Goal: Complete application form

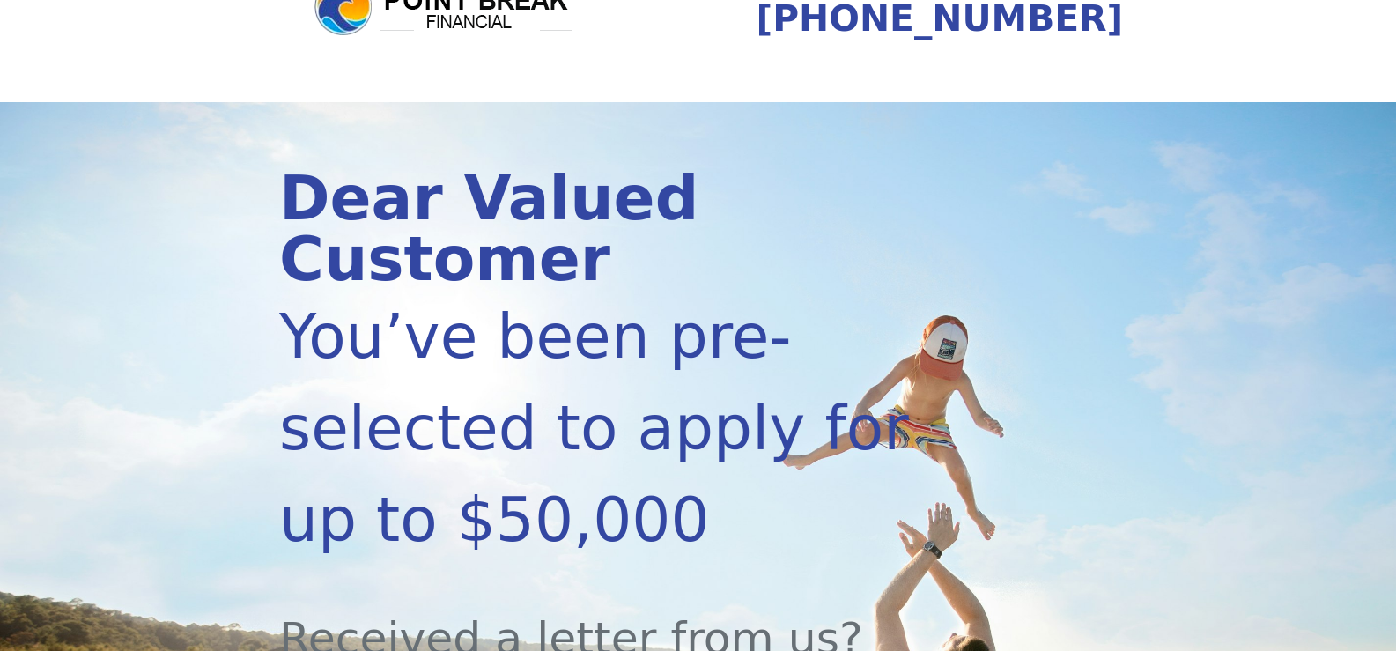
scroll to position [352, 0]
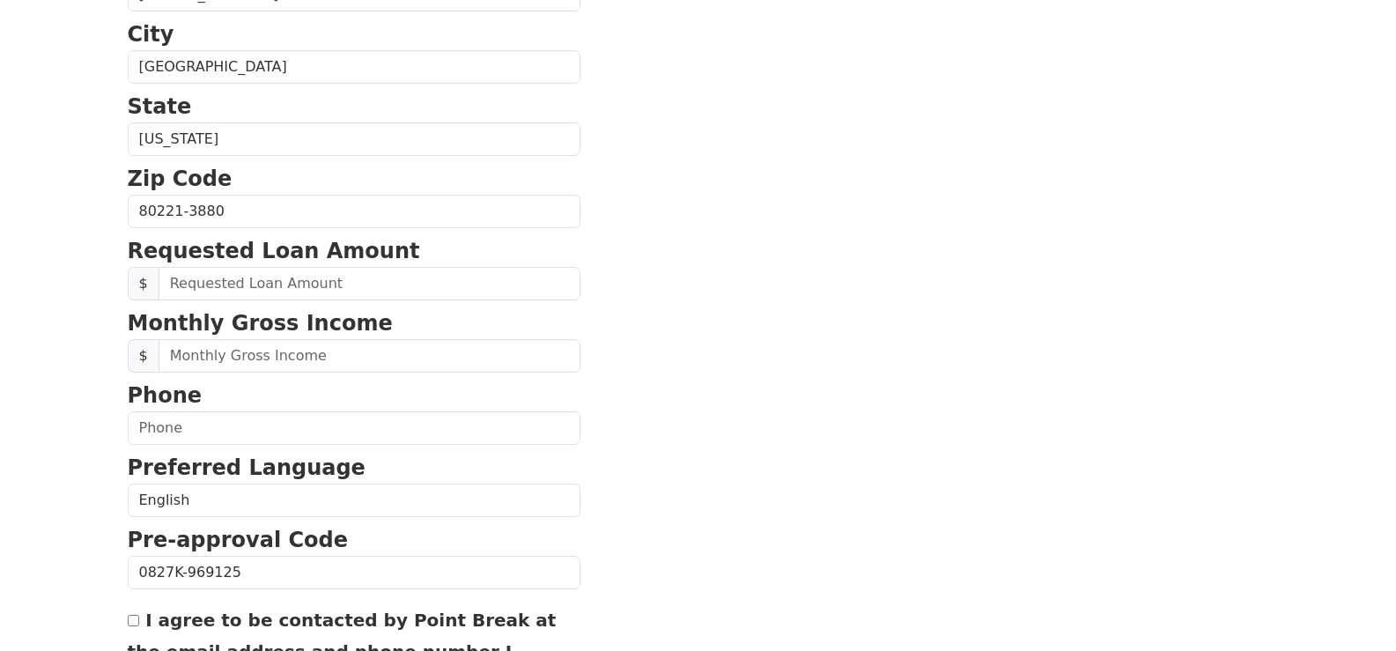
scroll to position [616, 0]
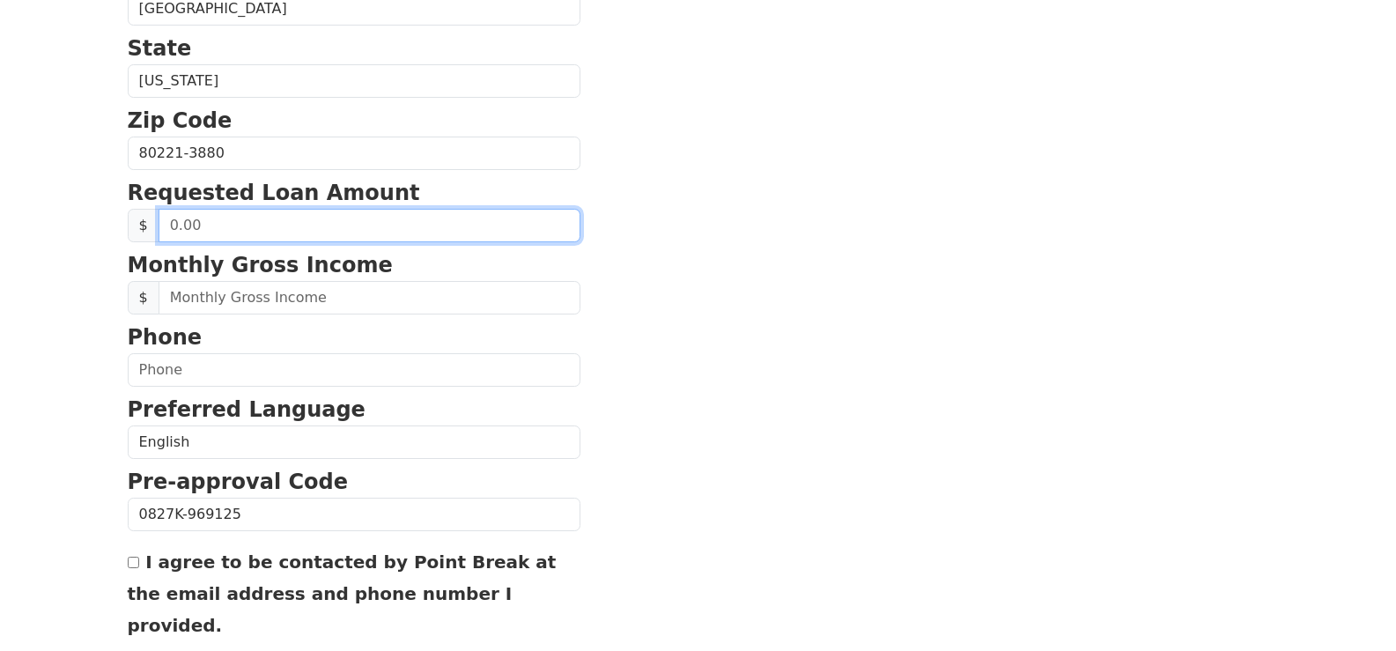
click at [247, 222] on input "text" at bounding box center [369, 225] width 422 height 33
type input "32,000.00"
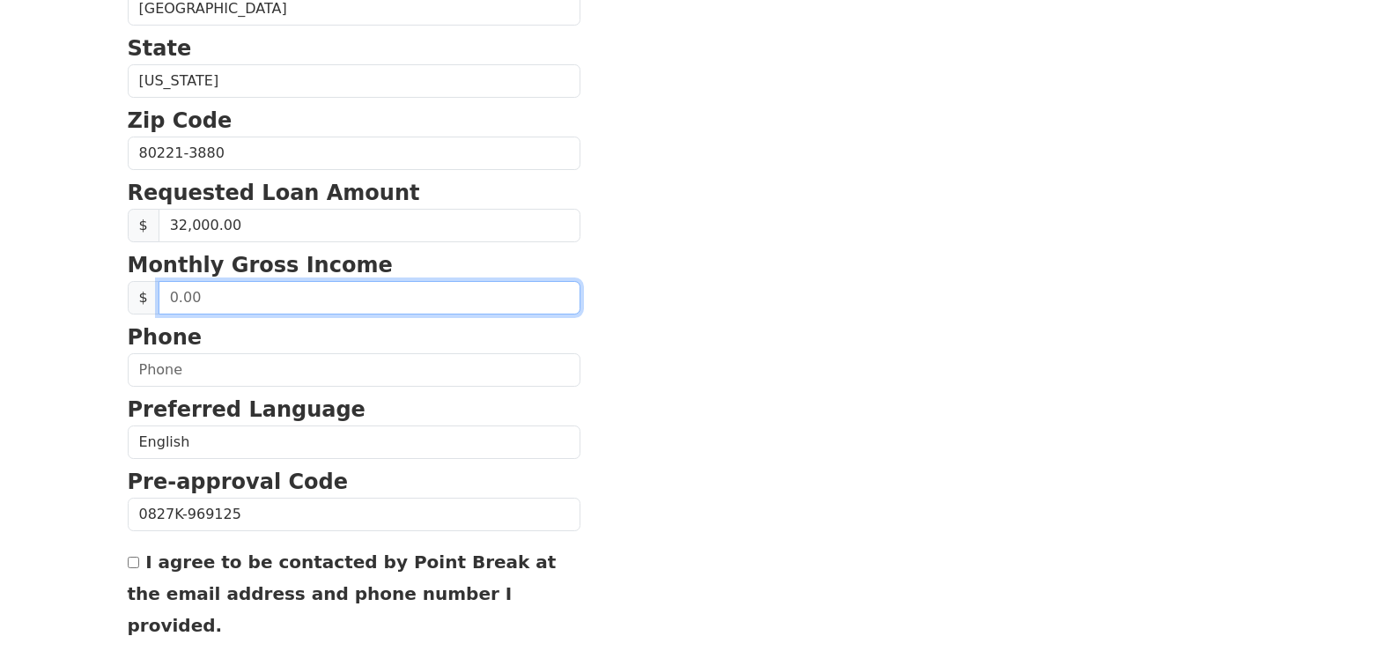
click at [259, 306] on input "text" at bounding box center [369, 297] width 422 height 33
type input "1,600.00"
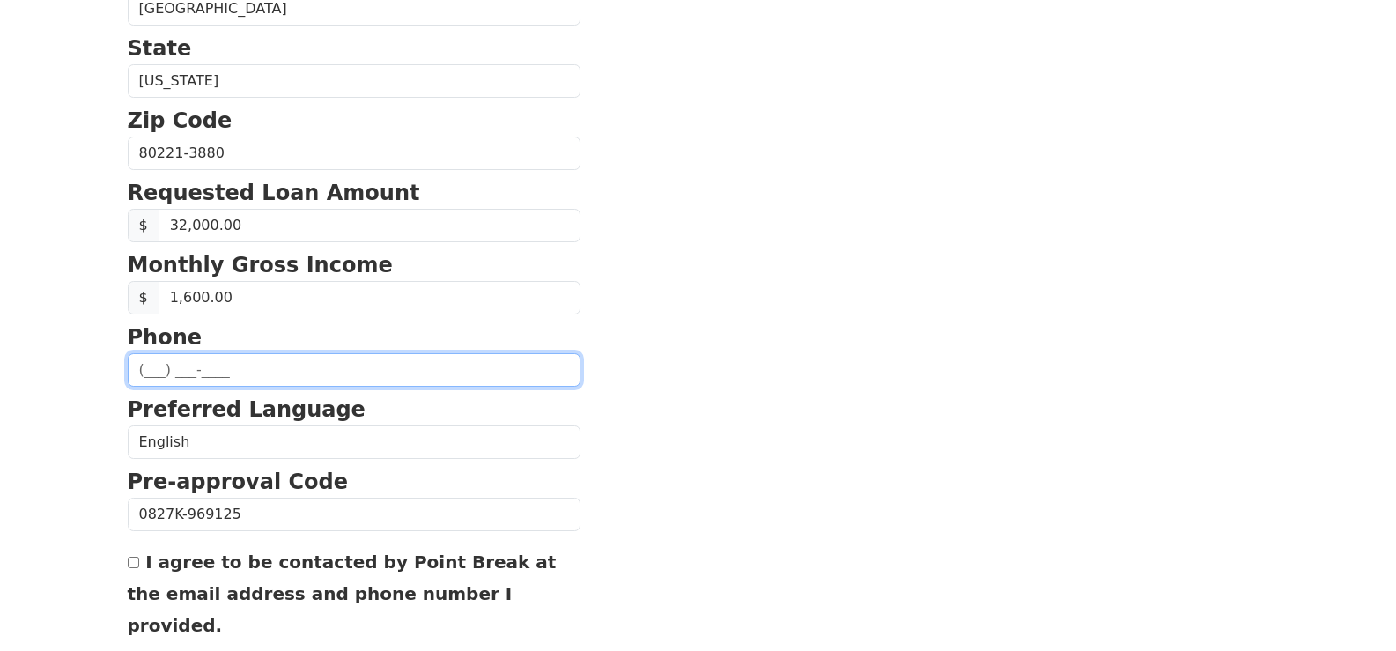
click at [223, 370] on input "text" at bounding box center [354, 369] width 453 height 33
type input "(720) 333-2097"
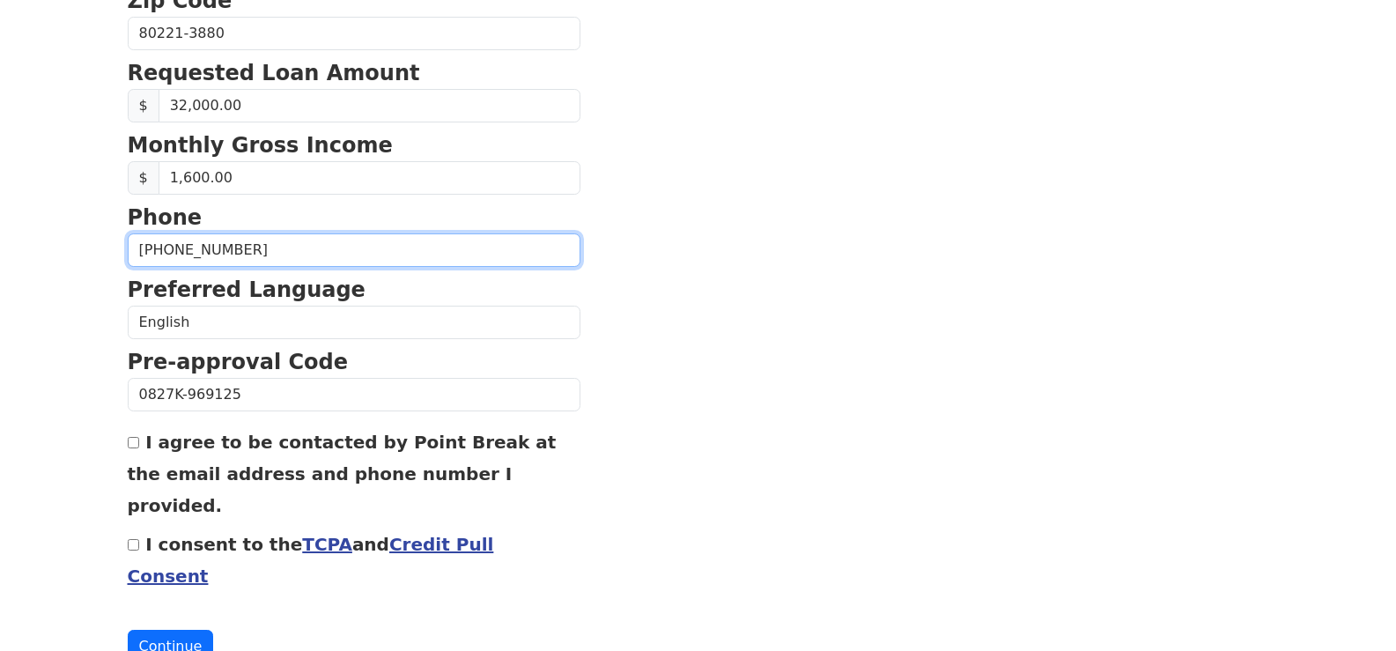
scroll to position [751, 0]
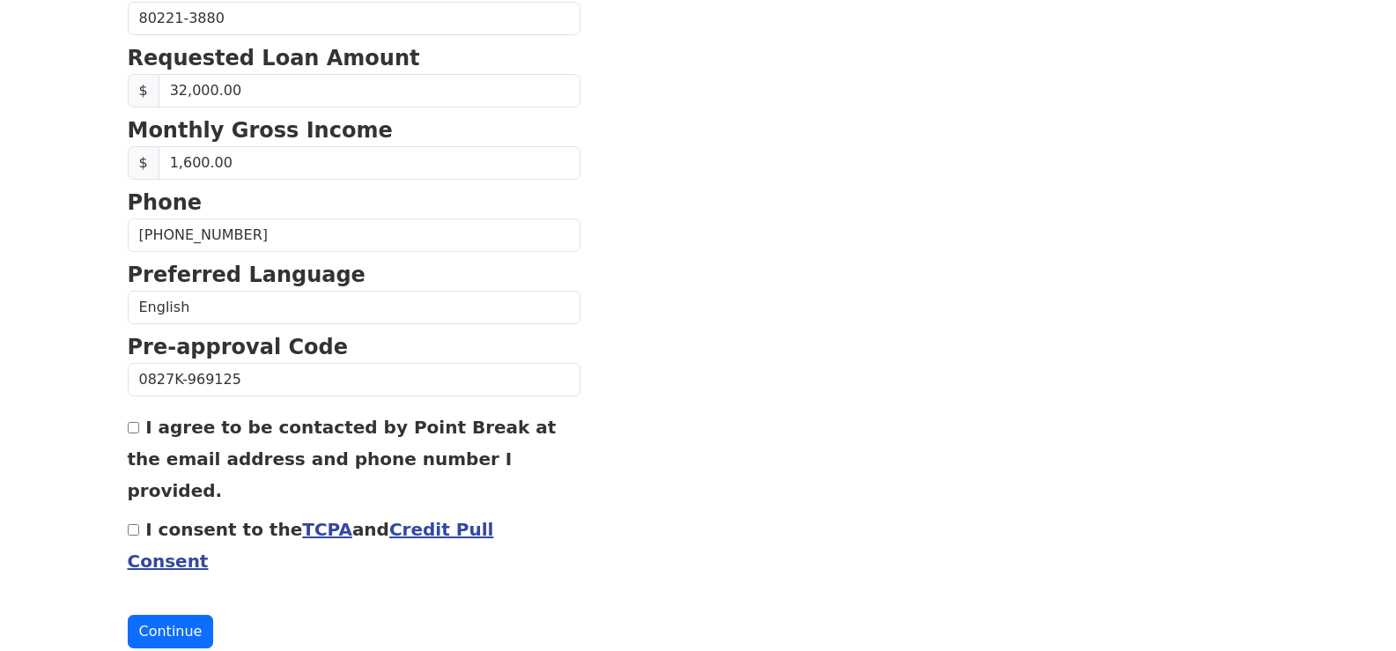
click at [138, 426] on input "I agree to be contacted by Point Break at the email address and phone number I …" at bounding box center [133, 427] width 11 height 11
checkbox input "true"
click at [132, 524] on input "I consent to the TCPA and Credit Pull Consent" at bounding box center [133, 529] width 11 height 11
click at [140, 512] on div "I consent to the TCPA and Credit Pull Consent" at bounding box center [354, 543] width 453 height 63
click at [128, 524] on input "I consent to the TCPA and Credit Pull Consent" at bounding box center [133, 529] width 11 height 11
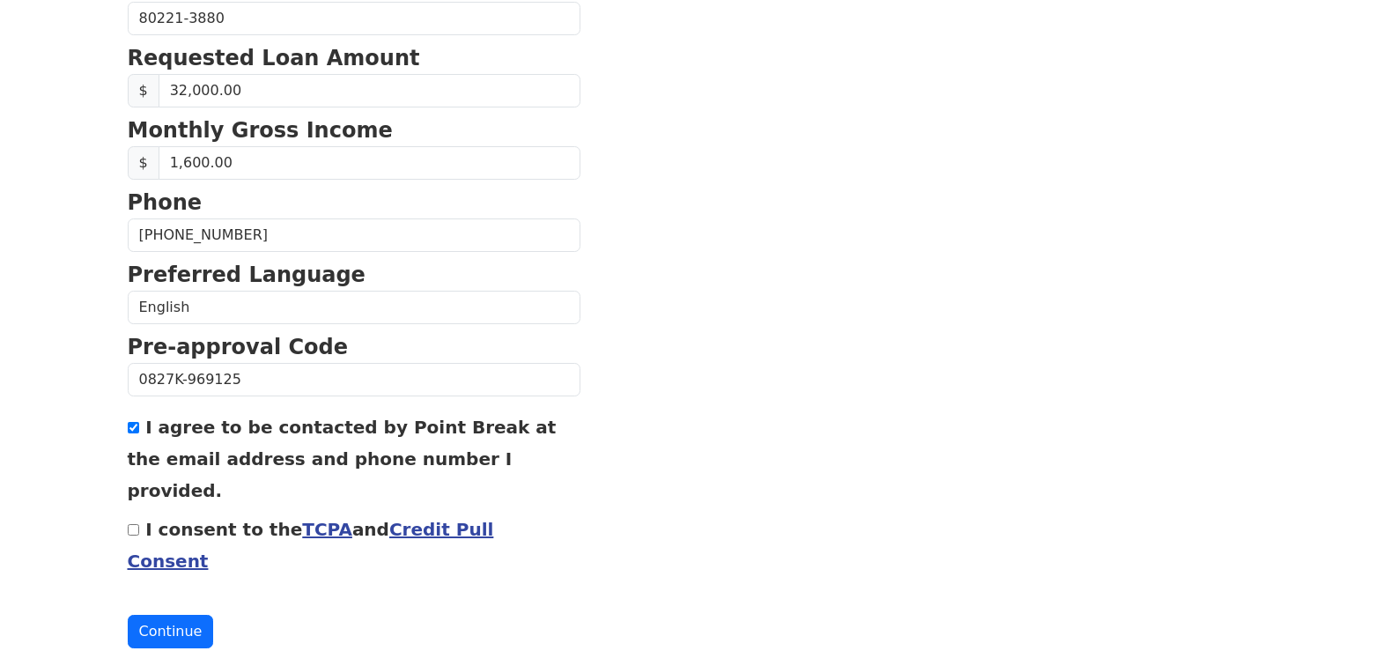
click at [166, 615] on button "Continue" at bounding box center [171, 631] width 86 height 33
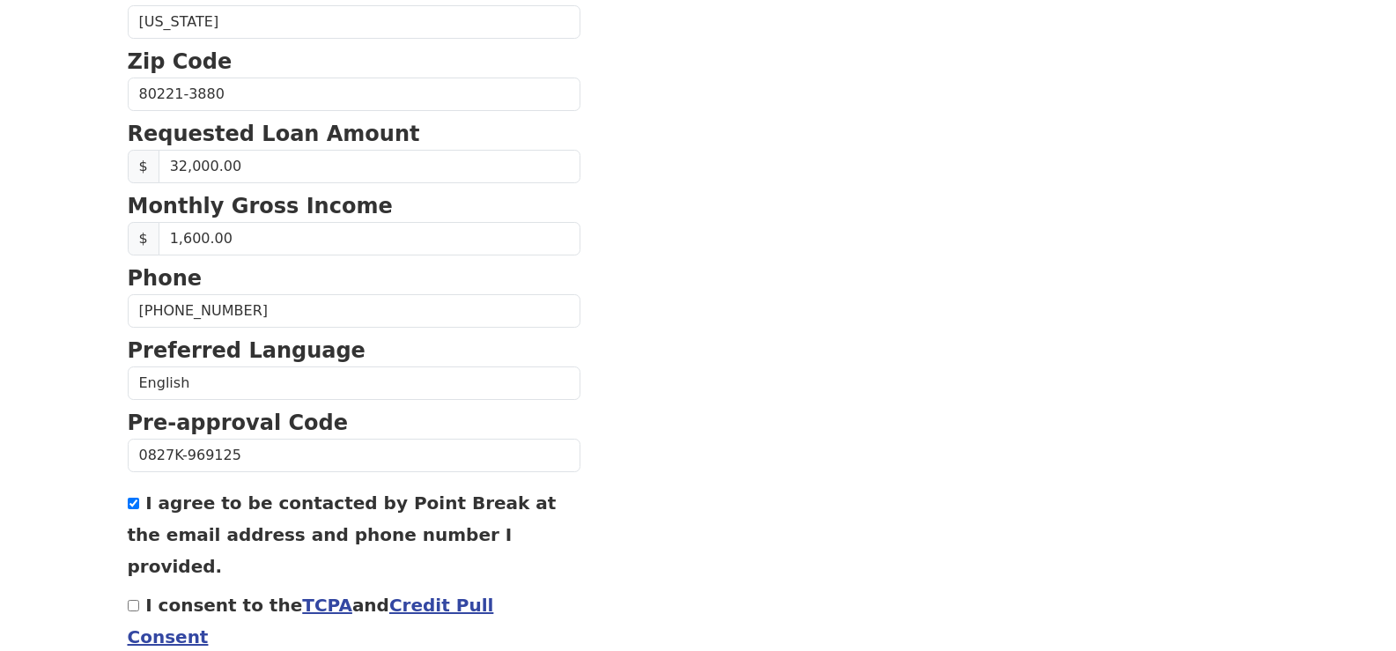
scroll to position [827, 0]
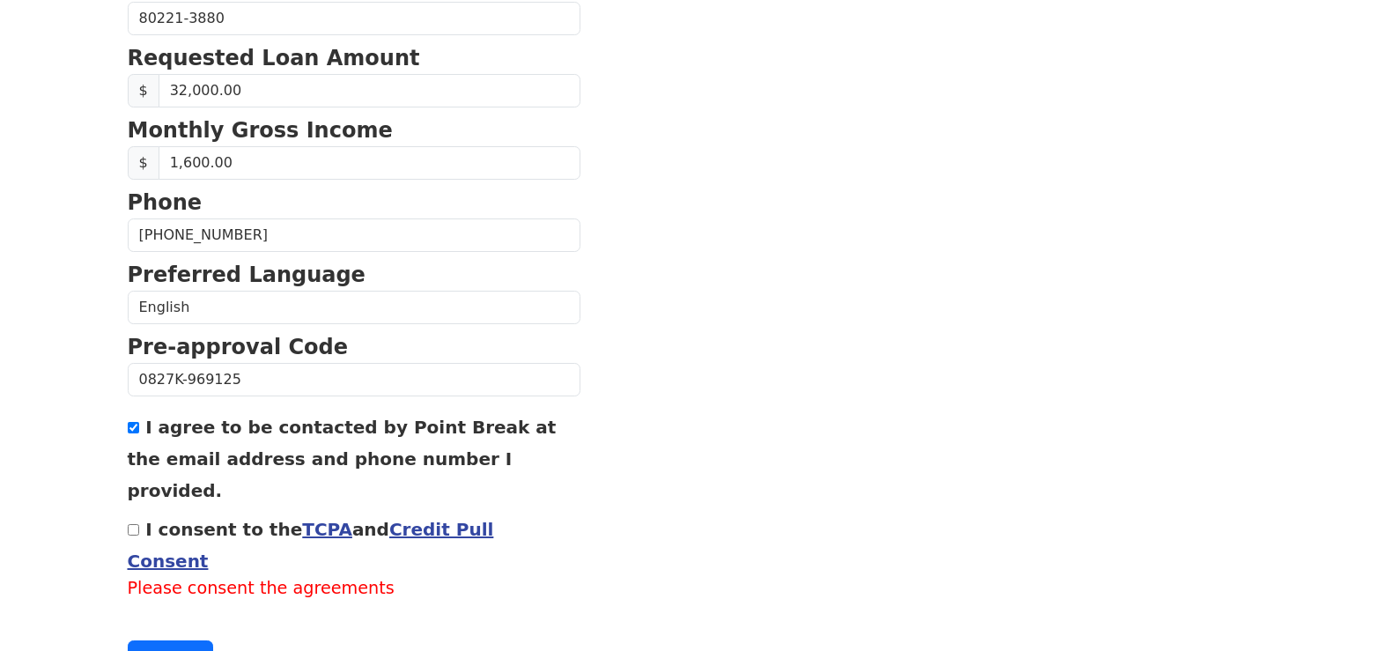
click at [135, 524] on input "I consent to the TCPA and Credit Pull Consent" at bounding box center [133, 529] width 11 height 11
checkbox input "true"
click at [146, 615] on button "Continue" at bounding box center [171, 631] width 86 height 33
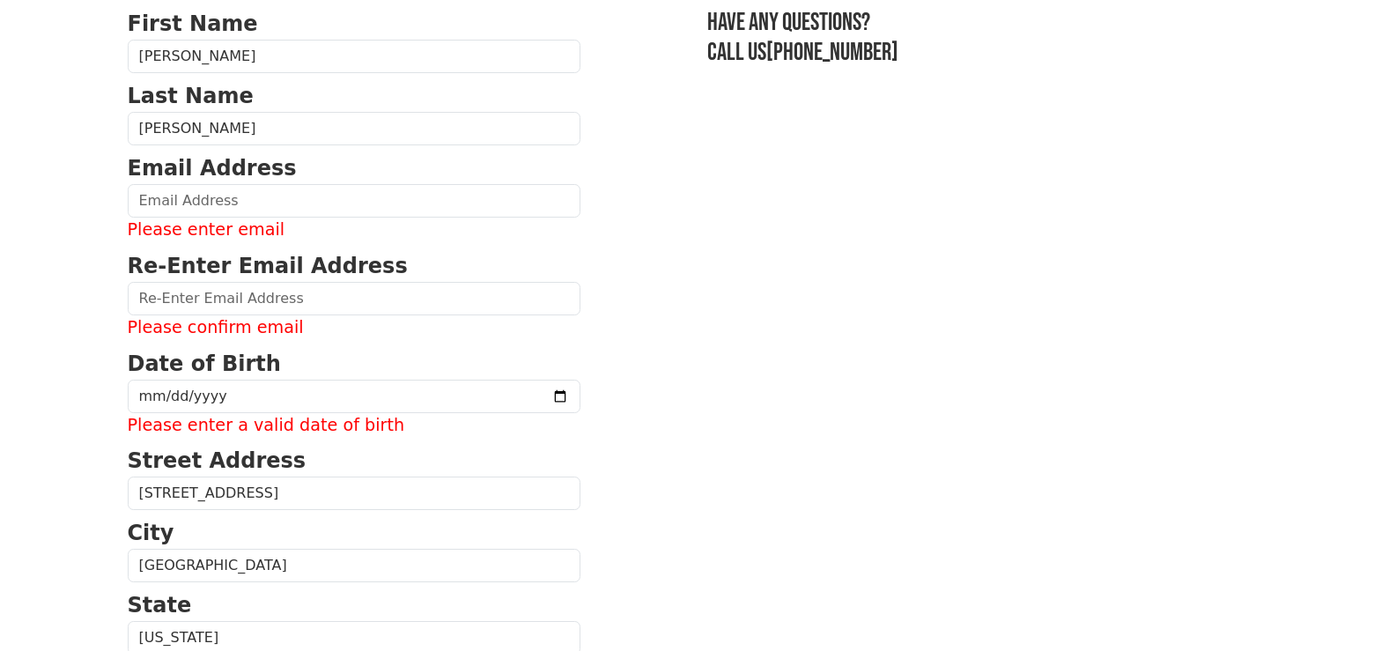
scroll to position [34, 0]
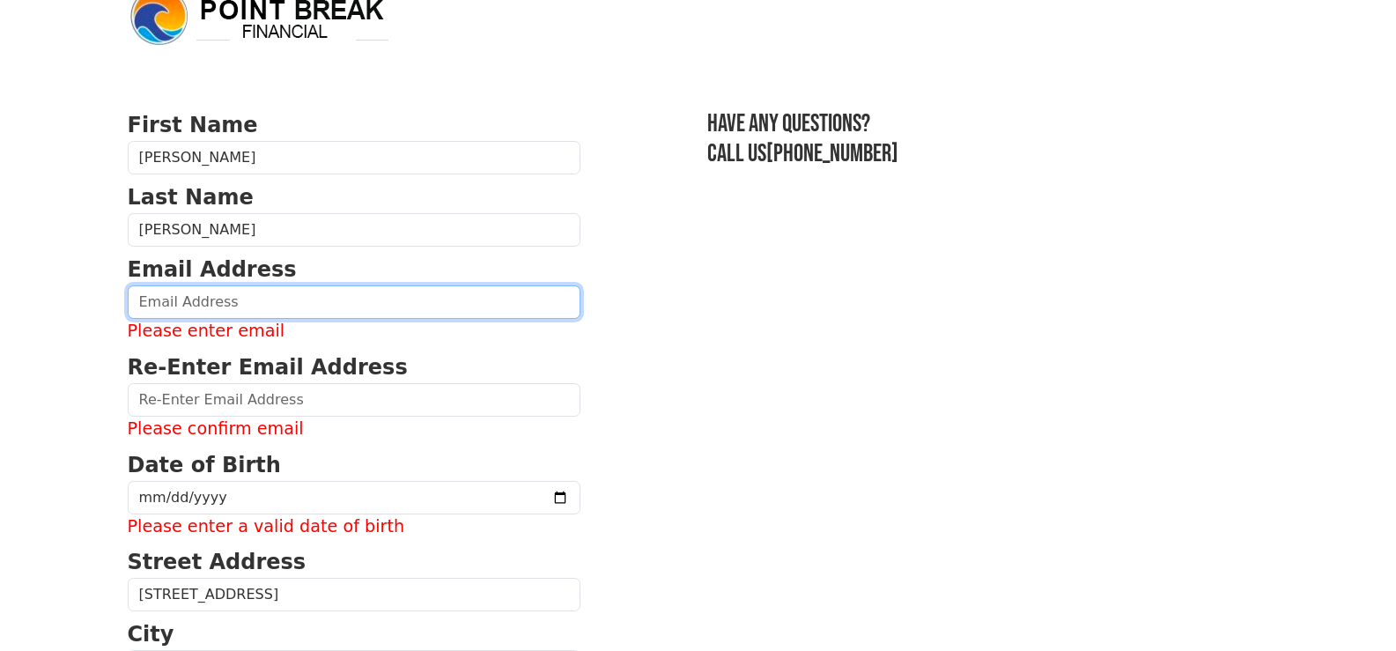
click at [219, 291] on input "email" at bounding box center [354, 301] width 453 height 33
type input "jimseales@yahoo.com"
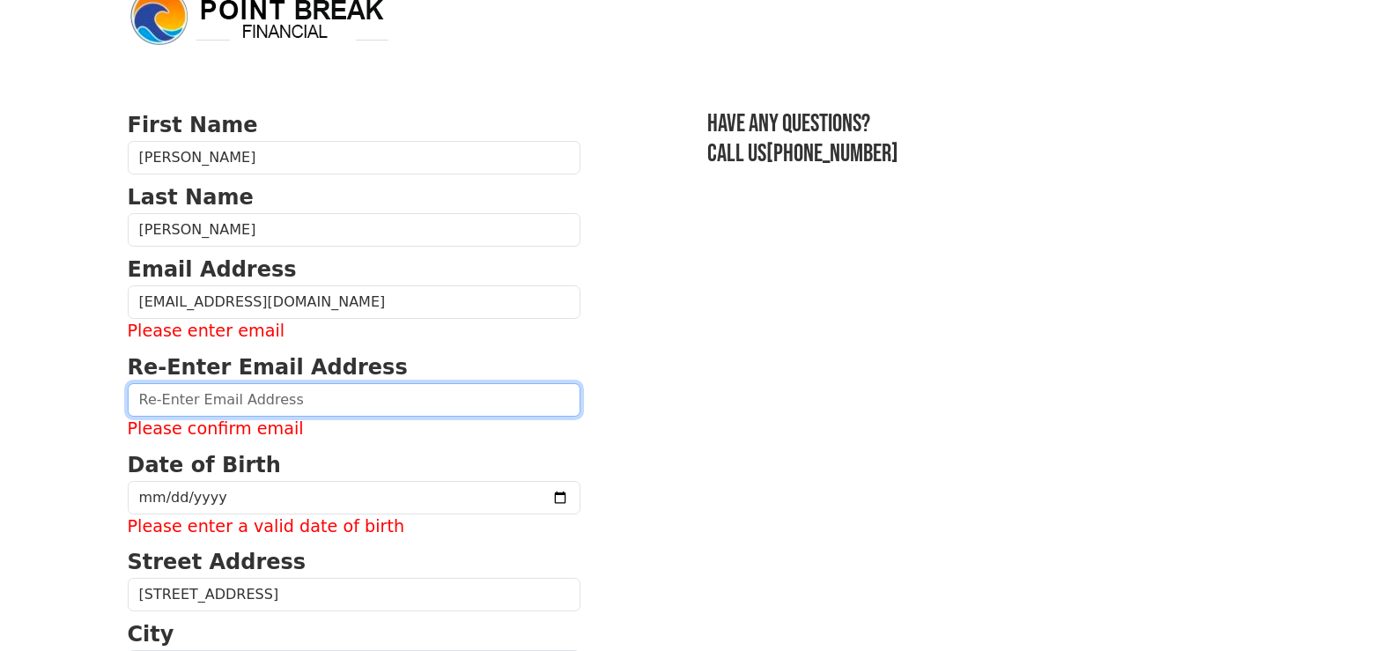
type input "jimseales@yahoo.com"
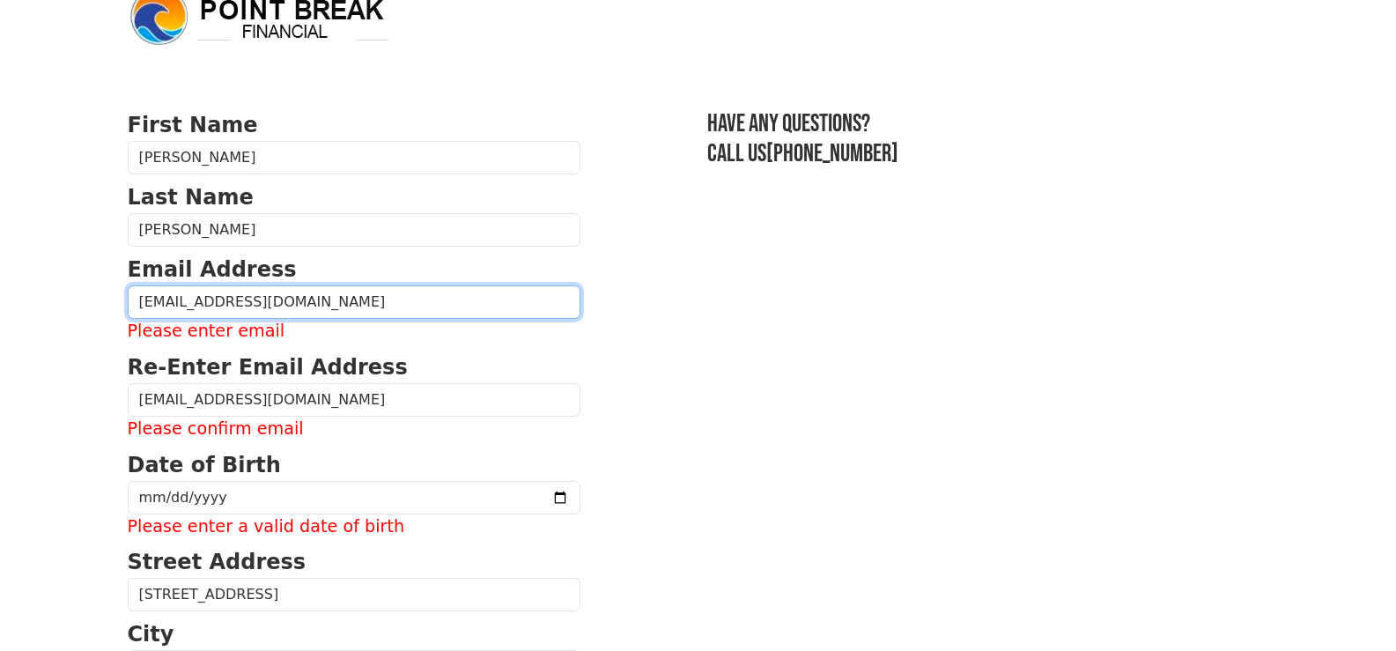
type input "(303) 893-4300"
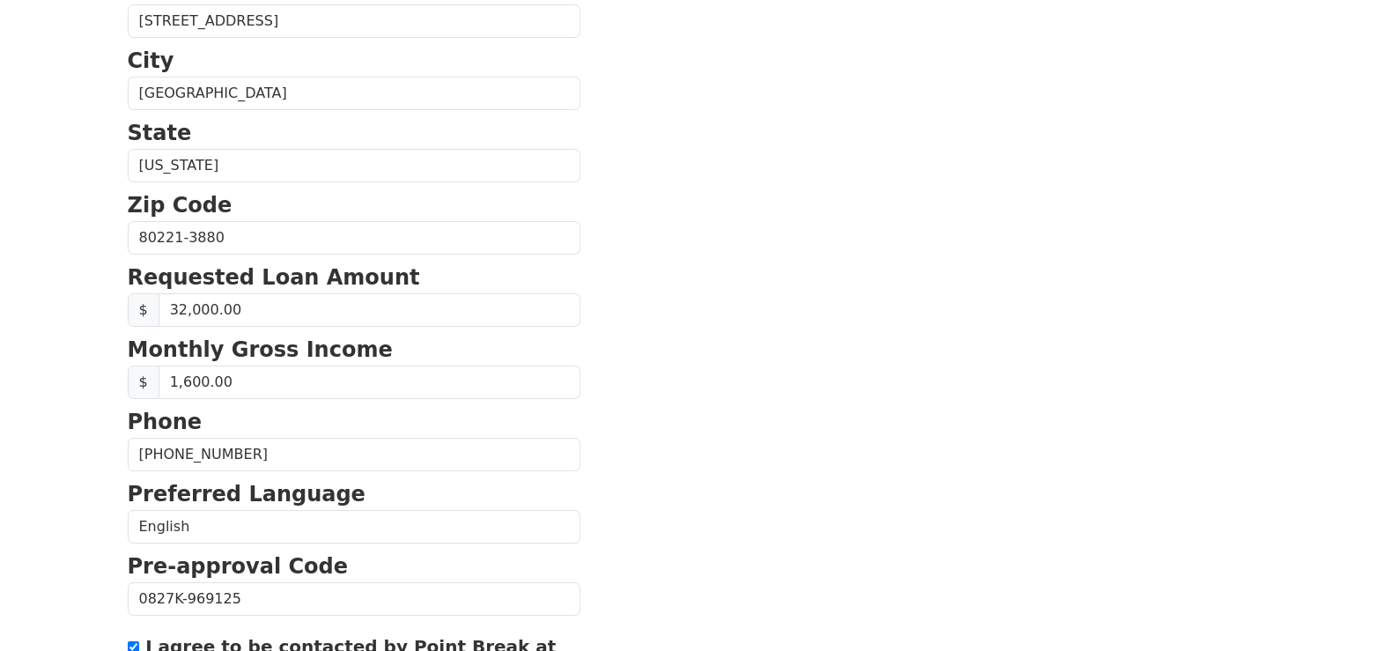
scroll to position [246, 0]
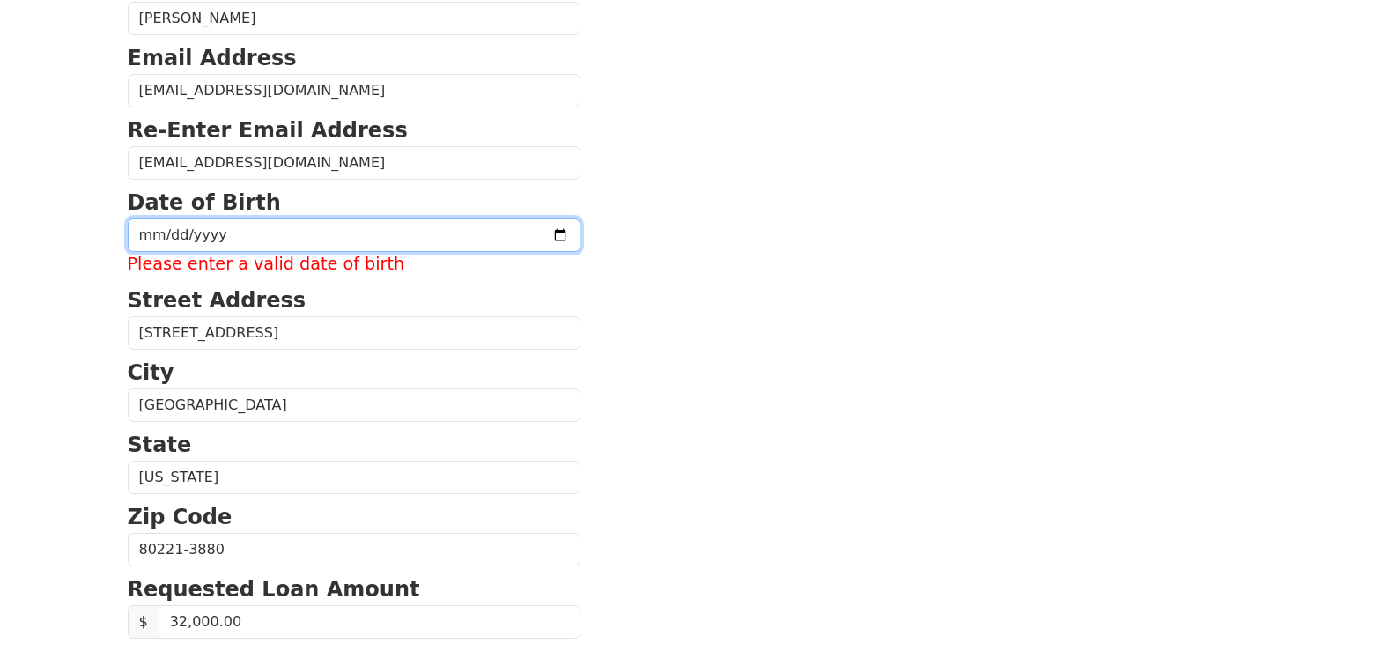
click at [246, 239] on input "date" at bounding box center [354, 234] width 453 height 33
type input "1964-08-09"
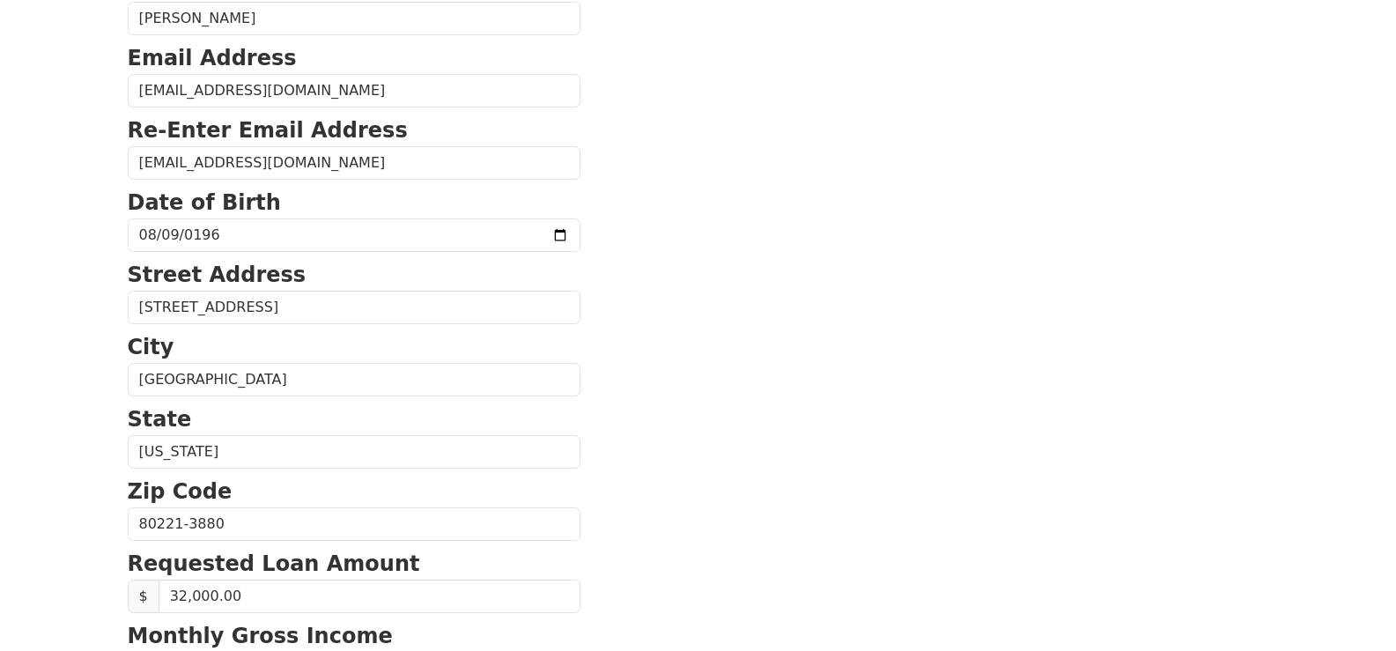
click at [642, 368] on section "First Name Jim Last Name Seales Email Address jimseales@yahoo.com Re-Enter Emai…" at bounding box center [698, 526] width 1141 height 1256
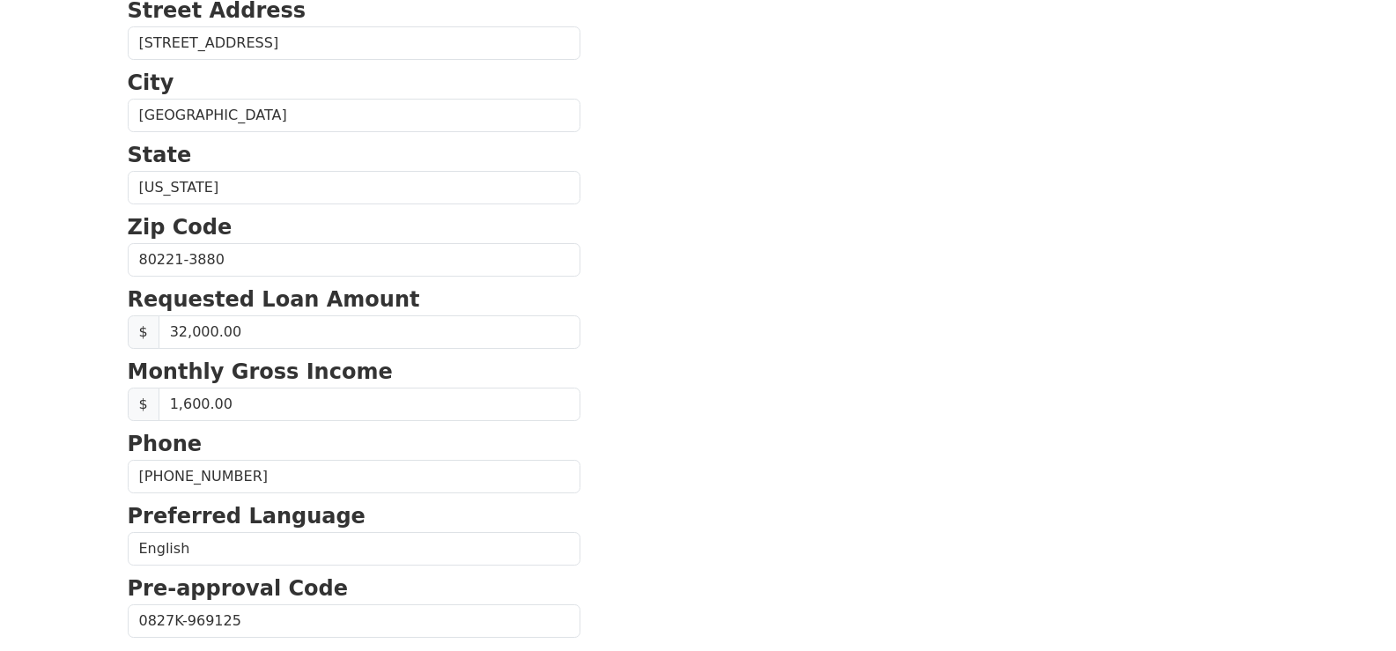
scroll to position [751, 0]
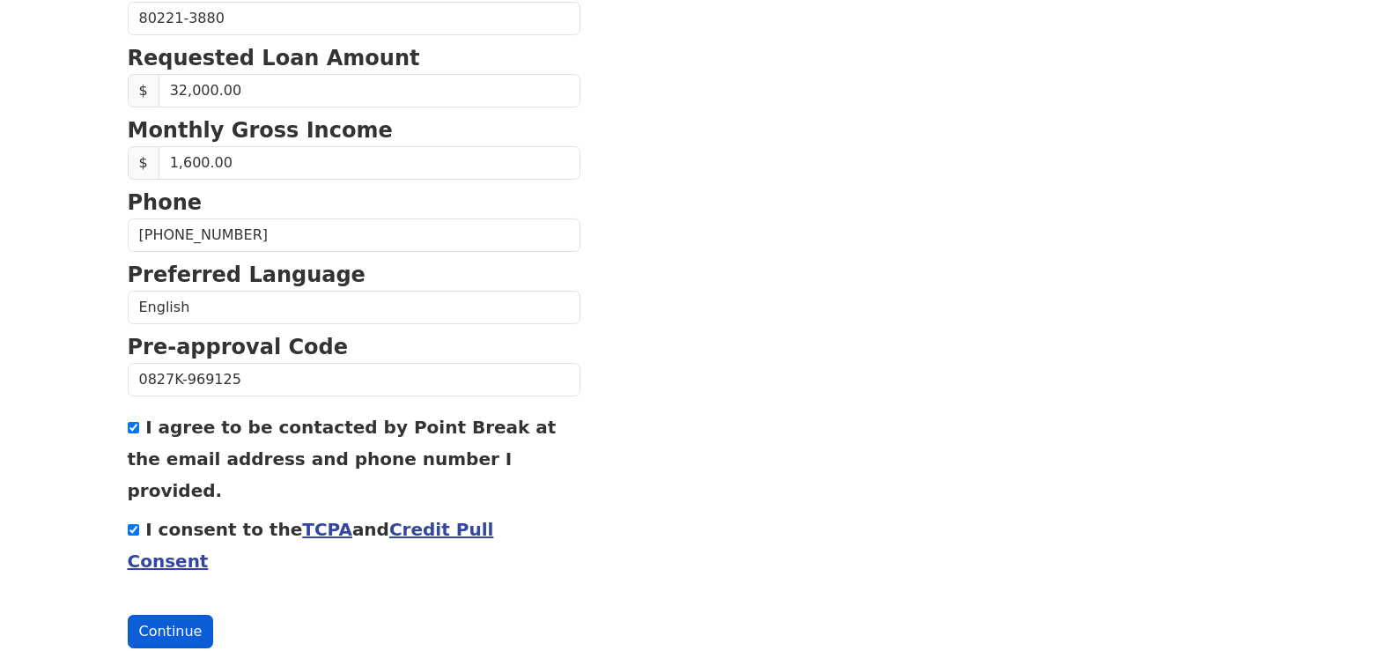
click at [171, 615] on button "Continue" at bounding box center [171, 631] width 86 height 33
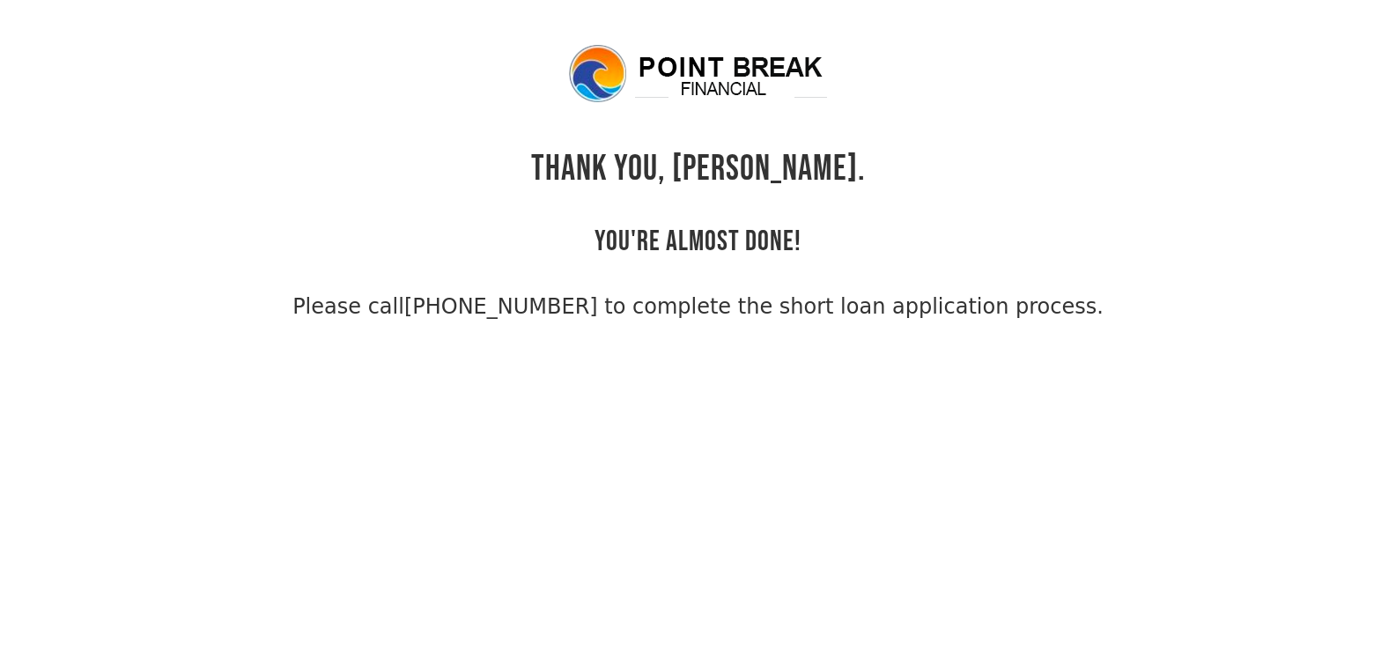
click at [750, 479] on body "THANK YOU, [PERSON_NAME]. YOU'RE ALMOST DONE! Please call [PHONE_NUMBER] to com…" at bounding box center [698, 367] width 1396 height 651
